Goal: Transaction & Acquisition: Purchase product/service

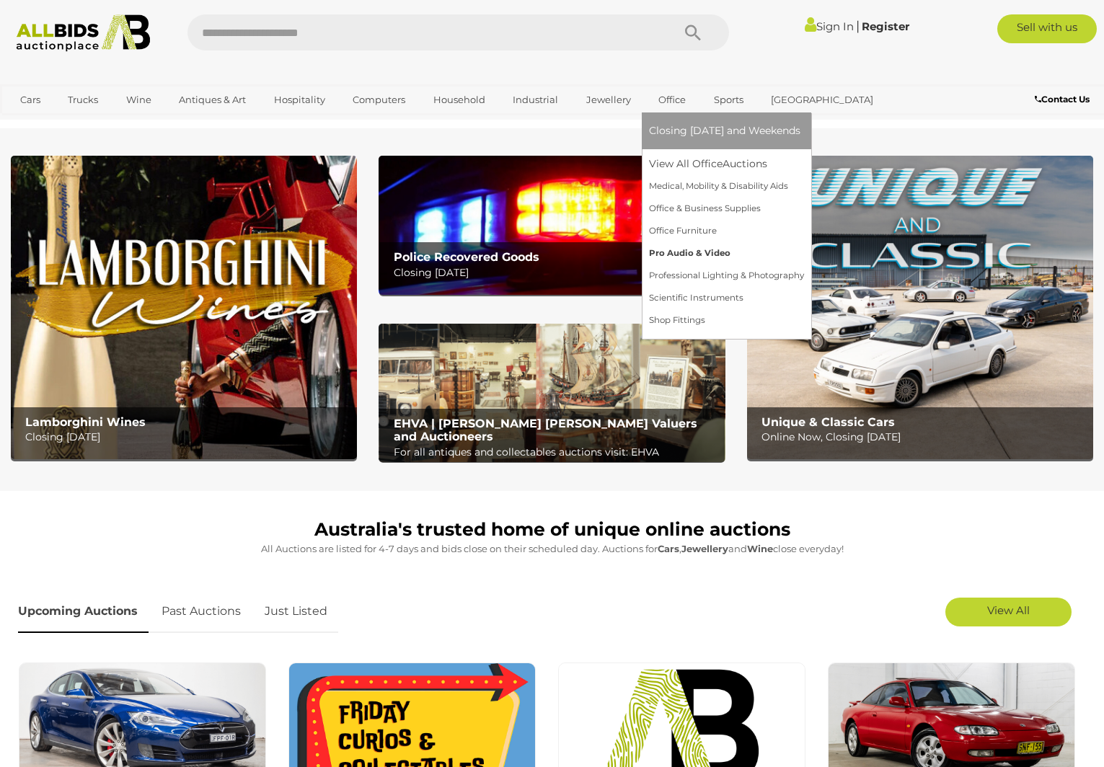
click at [661, 254] on link "Pro Audio & Video" at bounding box center [726, 253] width 155 height 22
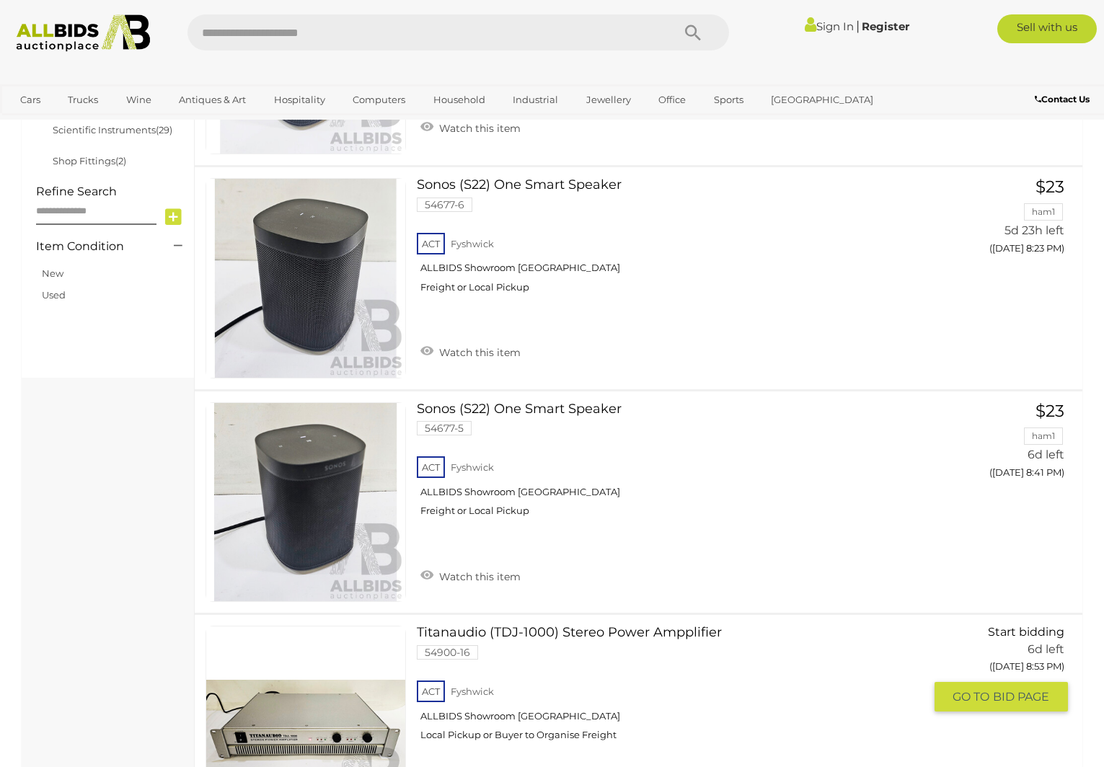
scroll to position [606, 0]
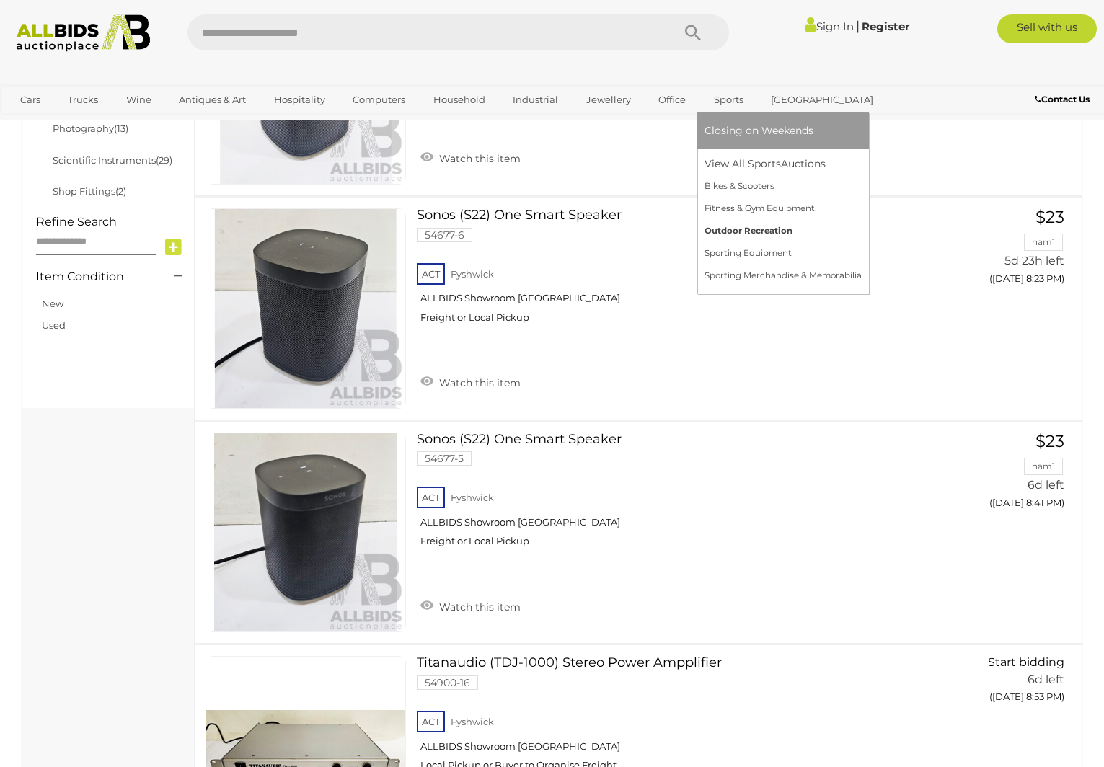
click at [755, 225] on link "Outdoor Recreation" at bounding box center [782, 231] width 157 height 22
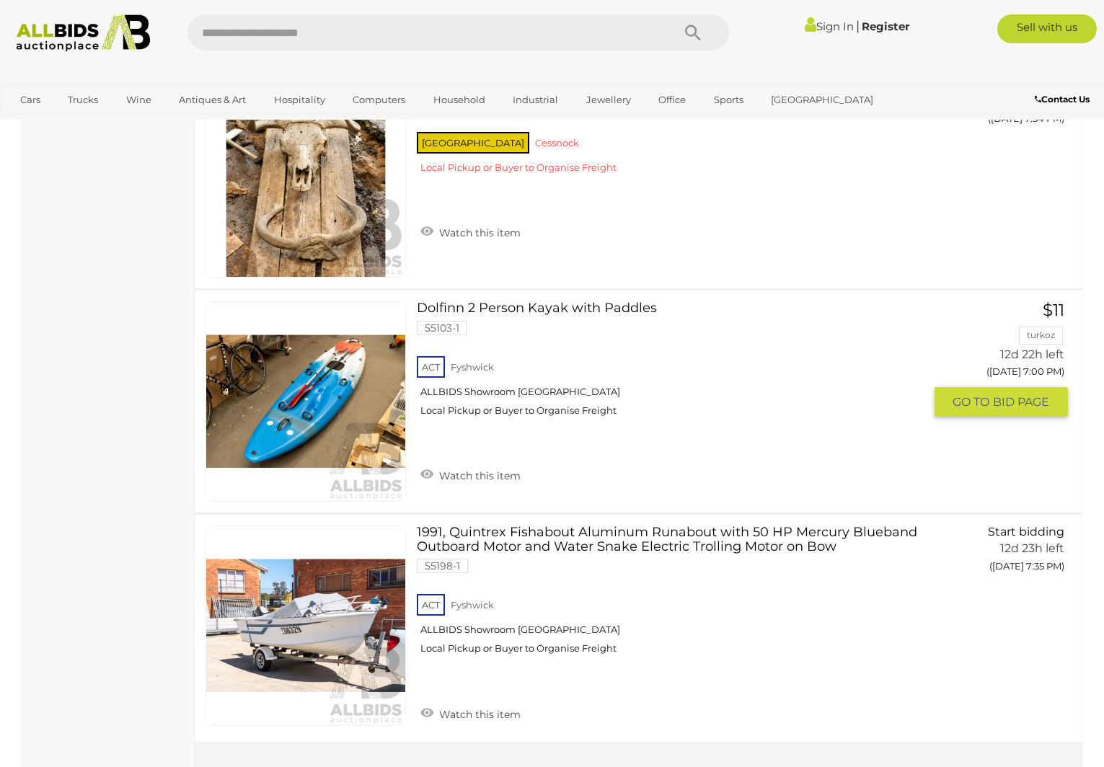
scroll to position [1991, 0]
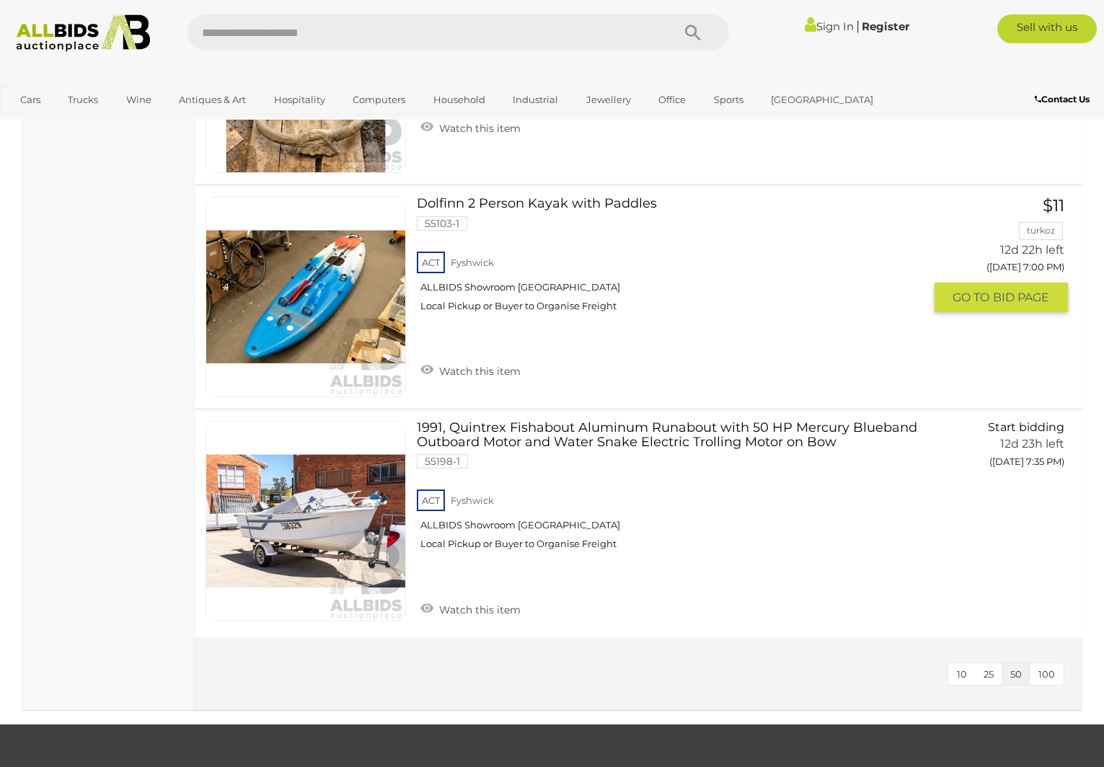
click at [292, 281] on link at bounding box center [305, 297] width 200 height 200
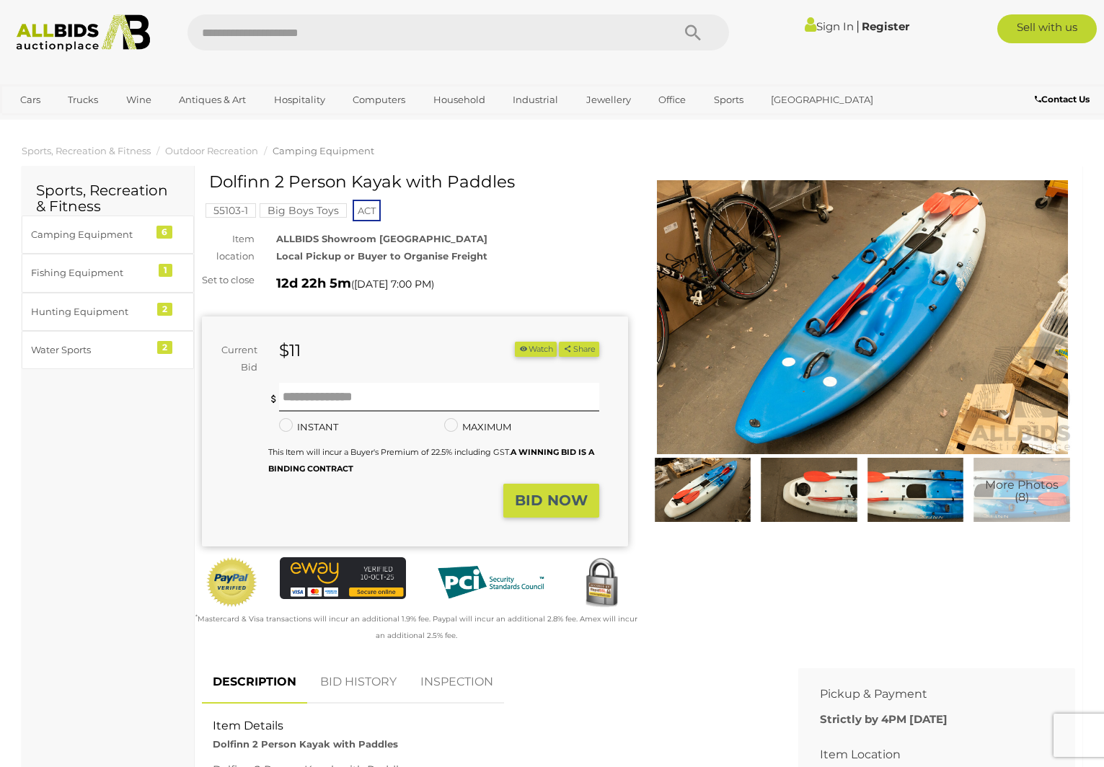
click at [821, 504] on img at bounding box center [809, 490] width 100 height 64
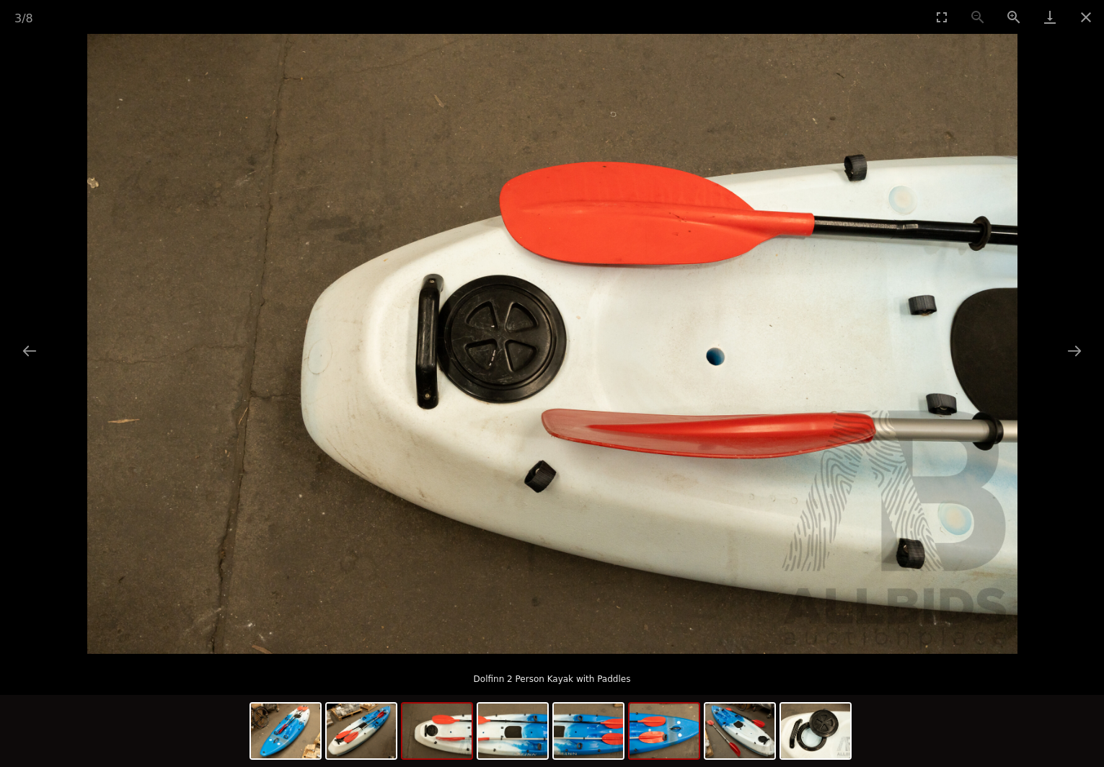
click at [673, 727] on img at bounding box center [663, 731] width 69 height 55
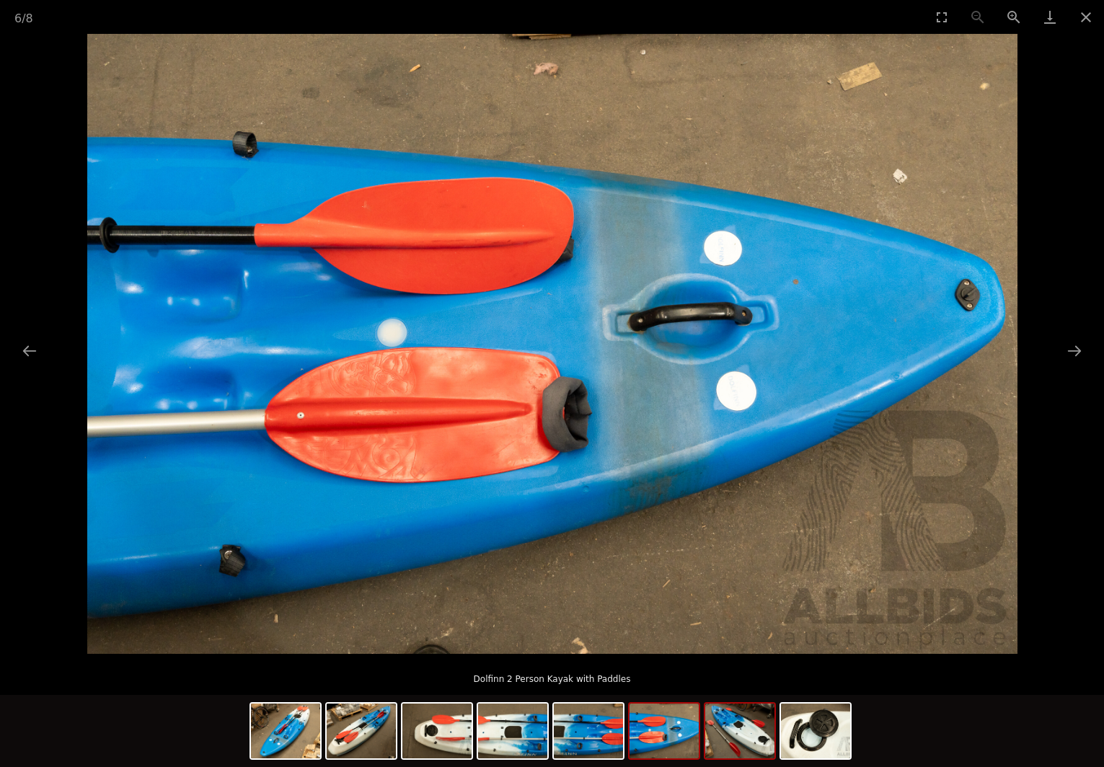
click at [756, 735] on img at bounding box center [739, 731] width 69 height 55
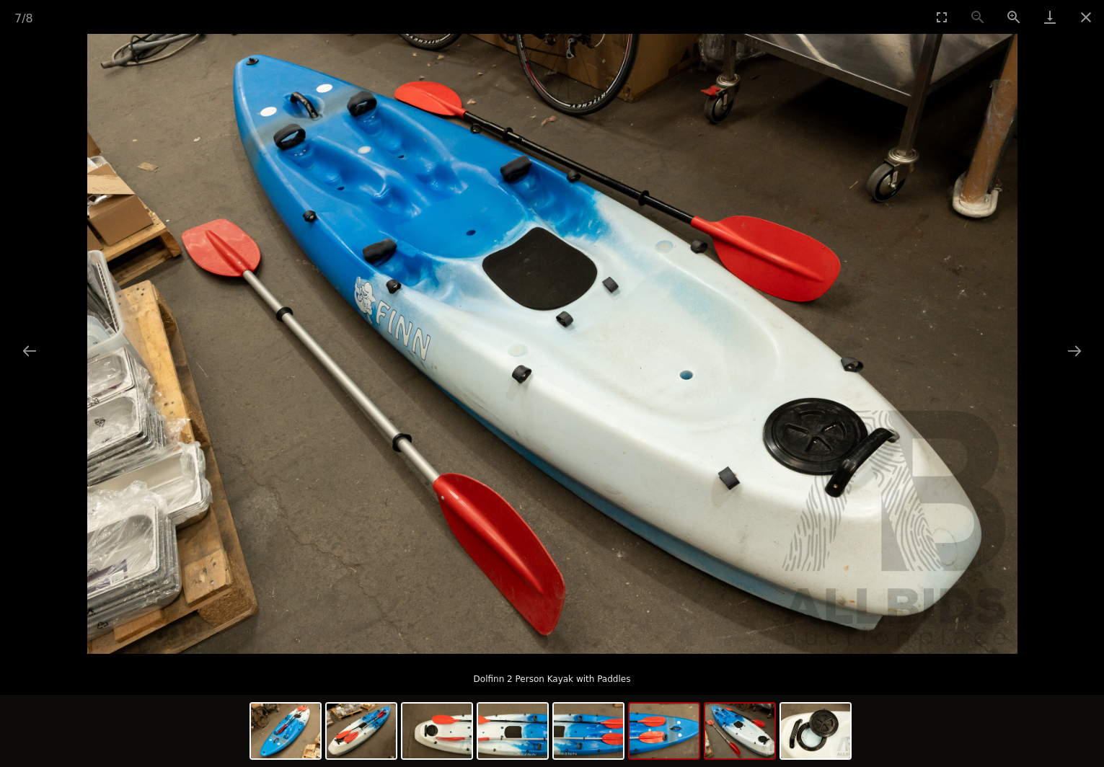
click at [673, 735] on img at bounding box center [663, 731] width 69 height 55
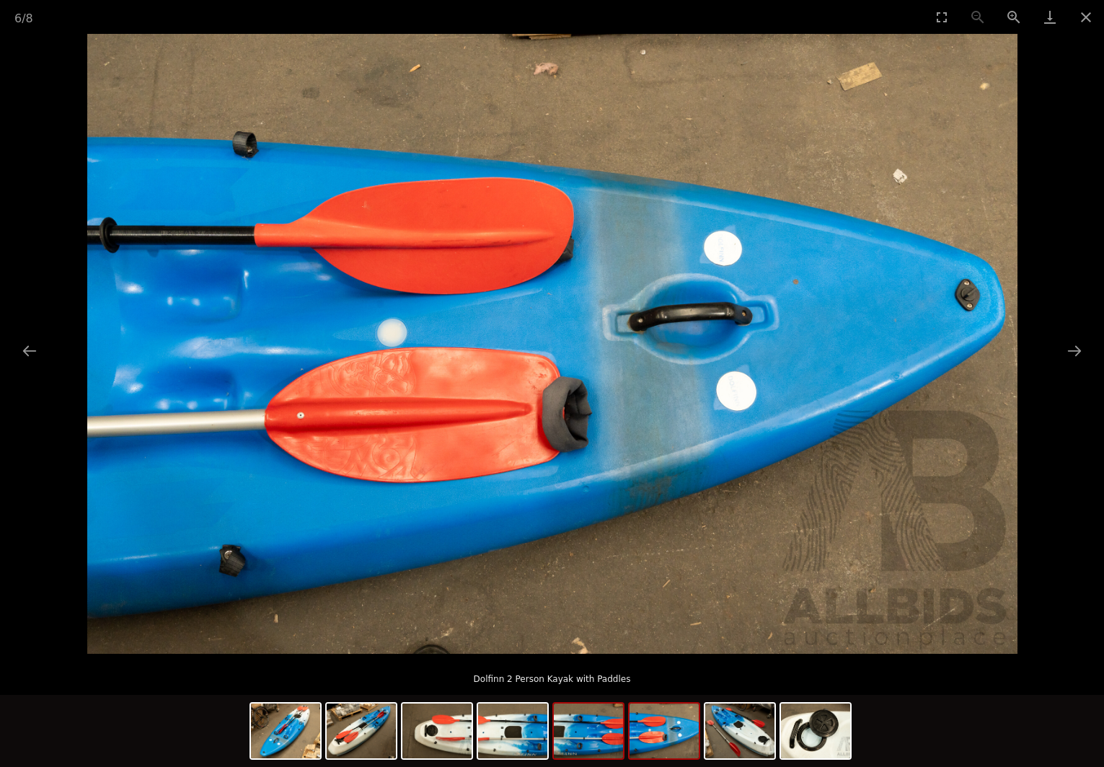
click at [613, 744] on img at bounding box center [588, 731] width 69 height 55
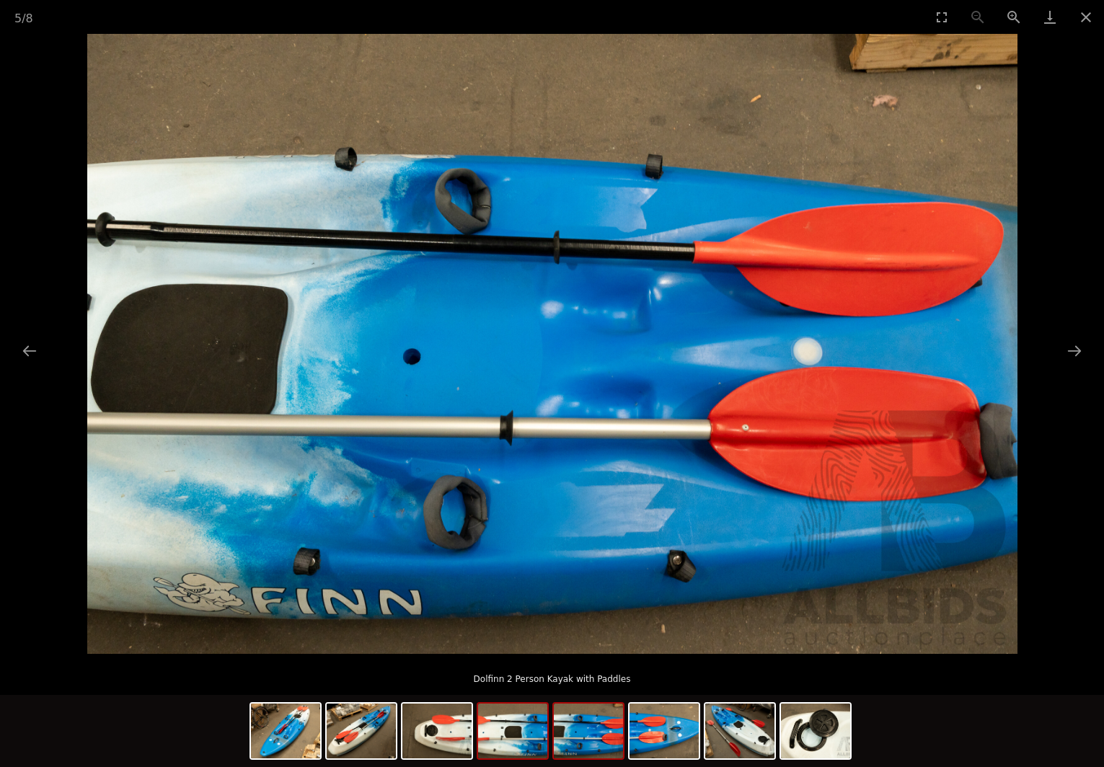
click at [521, 740] on img at bounding box center [512, 731] width 69 height 55
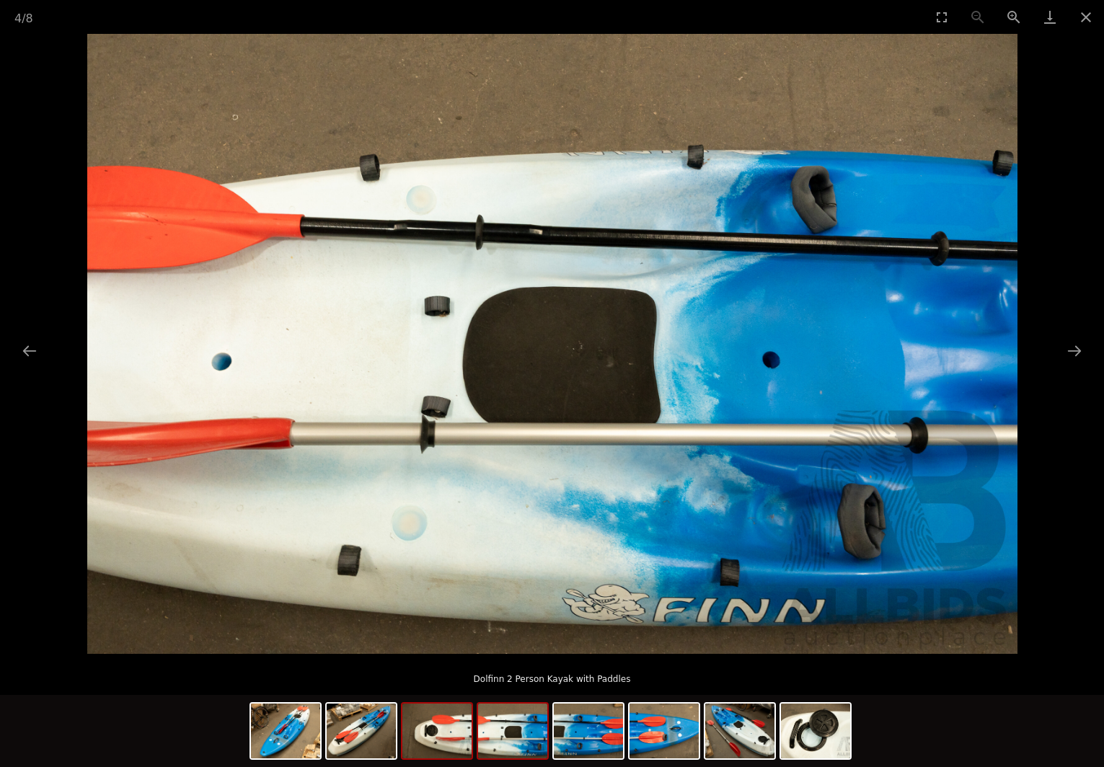
click at [458, 748] on img at bounding box center [436, 731] width 69 height 55
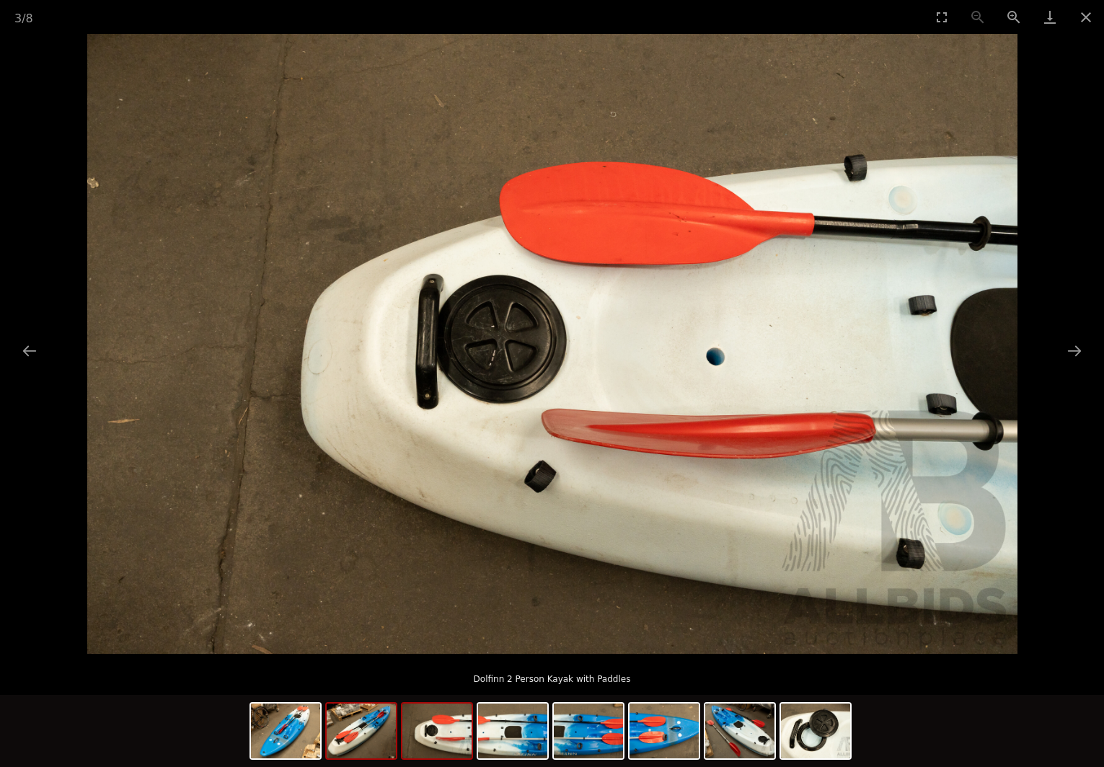
click at [360, 738] on img at bounding box center [361, 731] width 69 height 55
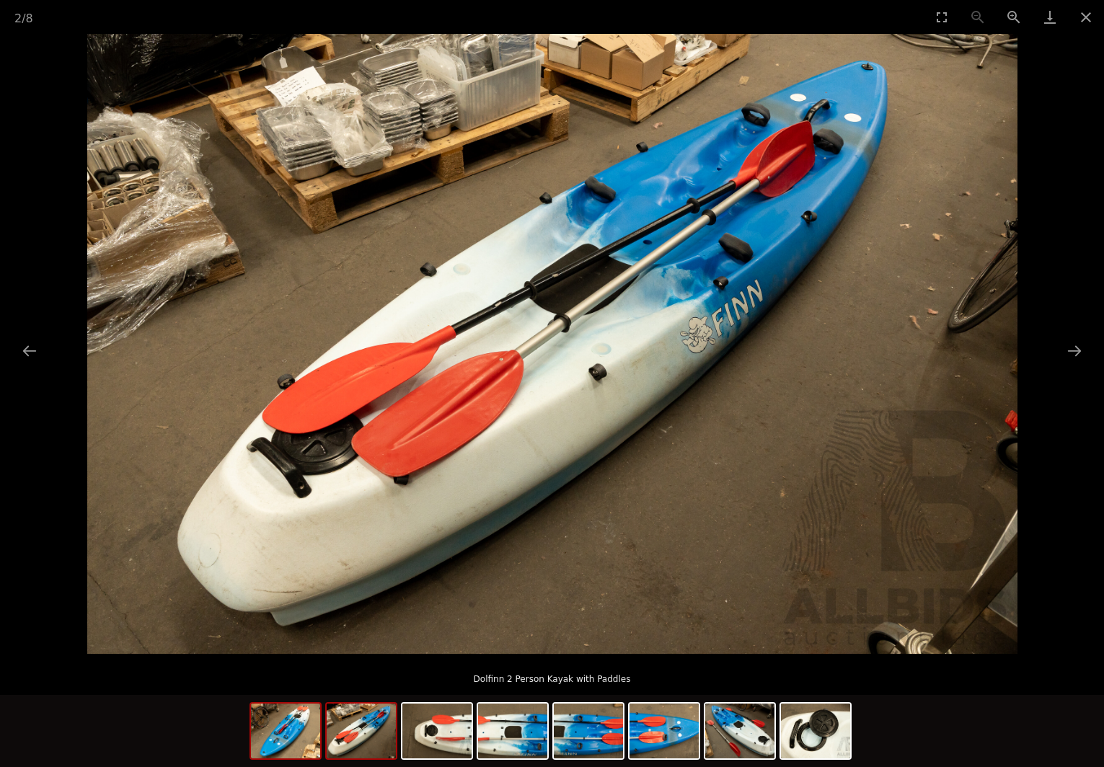
click at [288, 733] on img at bounding box center [285, 731] width 69 height 55
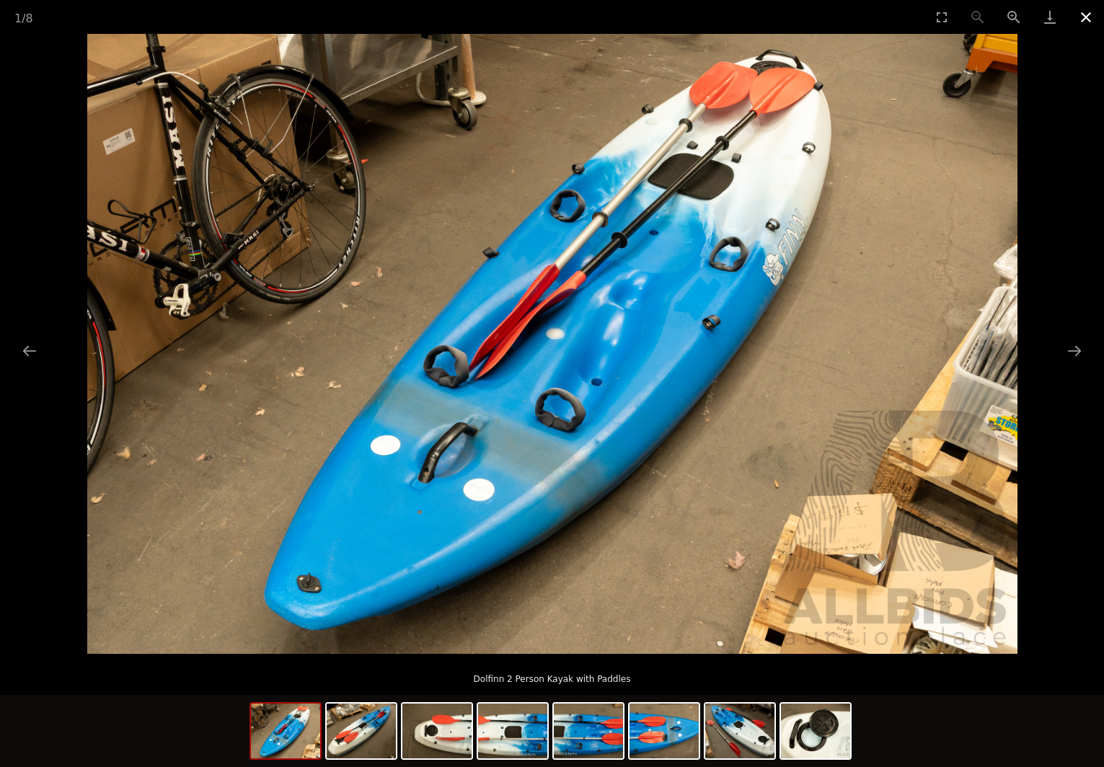
click at [1077, 18] on button "Close gallery" at bounding box center [1086, 17] width 36 height 34
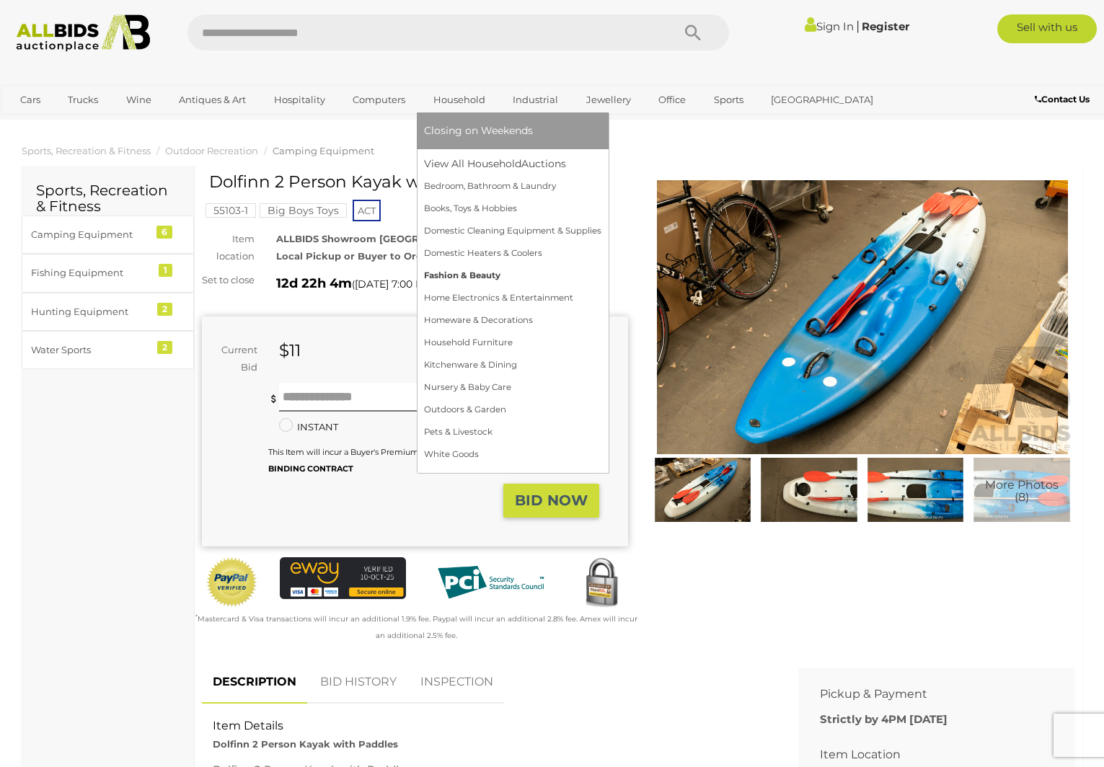
click at [460, 280] on link "Fashion & Beauty" at bounding box center [512, 276] width 177 height 22
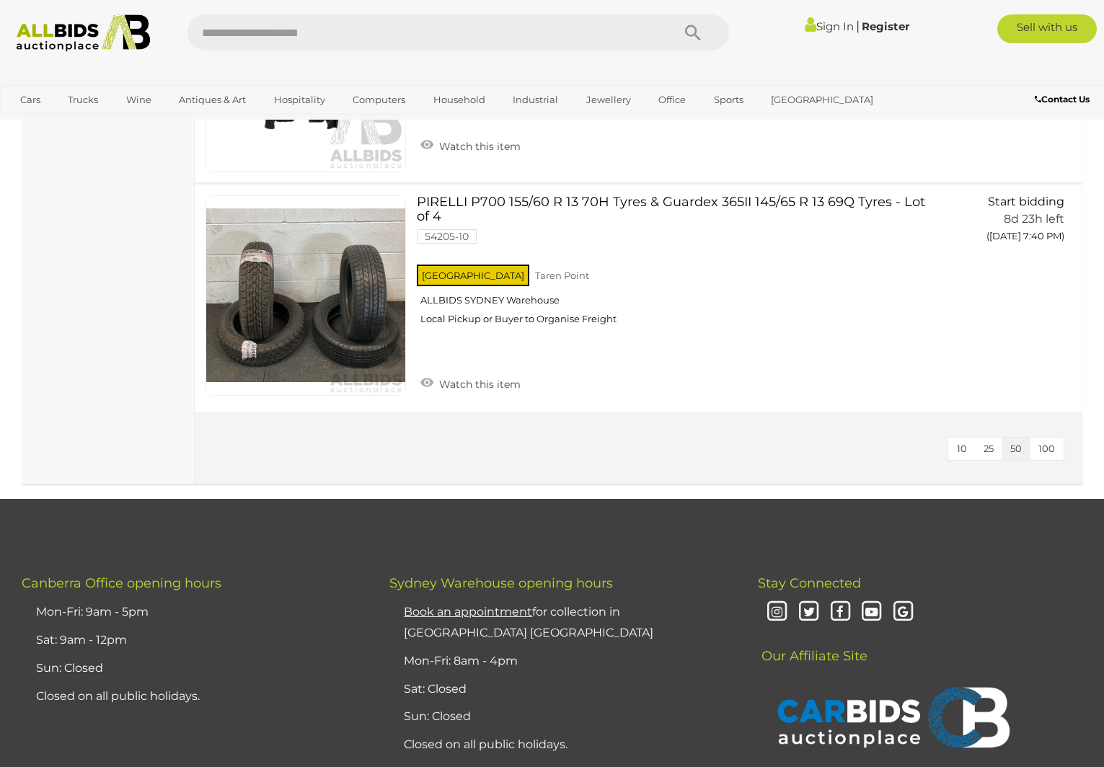
scroll to position [1990, 0]
